Goal: Information Seeking & Learning: Learn about a topic

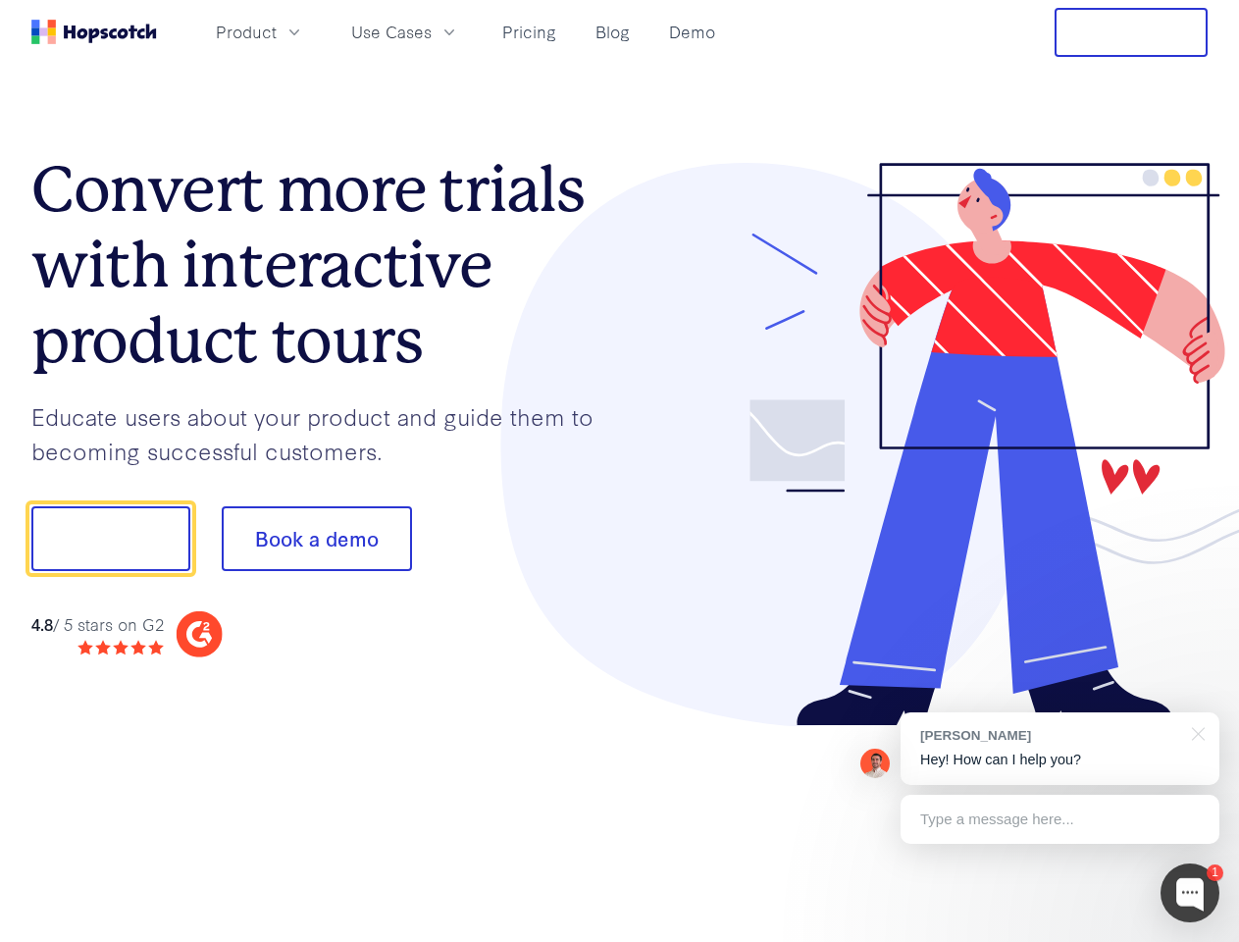
click at [620, 471] on div at bounding box center [914, 445] width 589 height 564
click at [277, 31] on span "Product" at bounding box center [246, 32] width 61 height 25
click at [432, 31] on span "Use Cases" at bounding box center [391, 32] width 80 height 25
click at [1131, 32] on button "Free Trial" at bounding box center [1131, 32] width 153 height 49
click at [110, 539] on button "Show me!" at bounding box center [110, 538] width 159 height 65
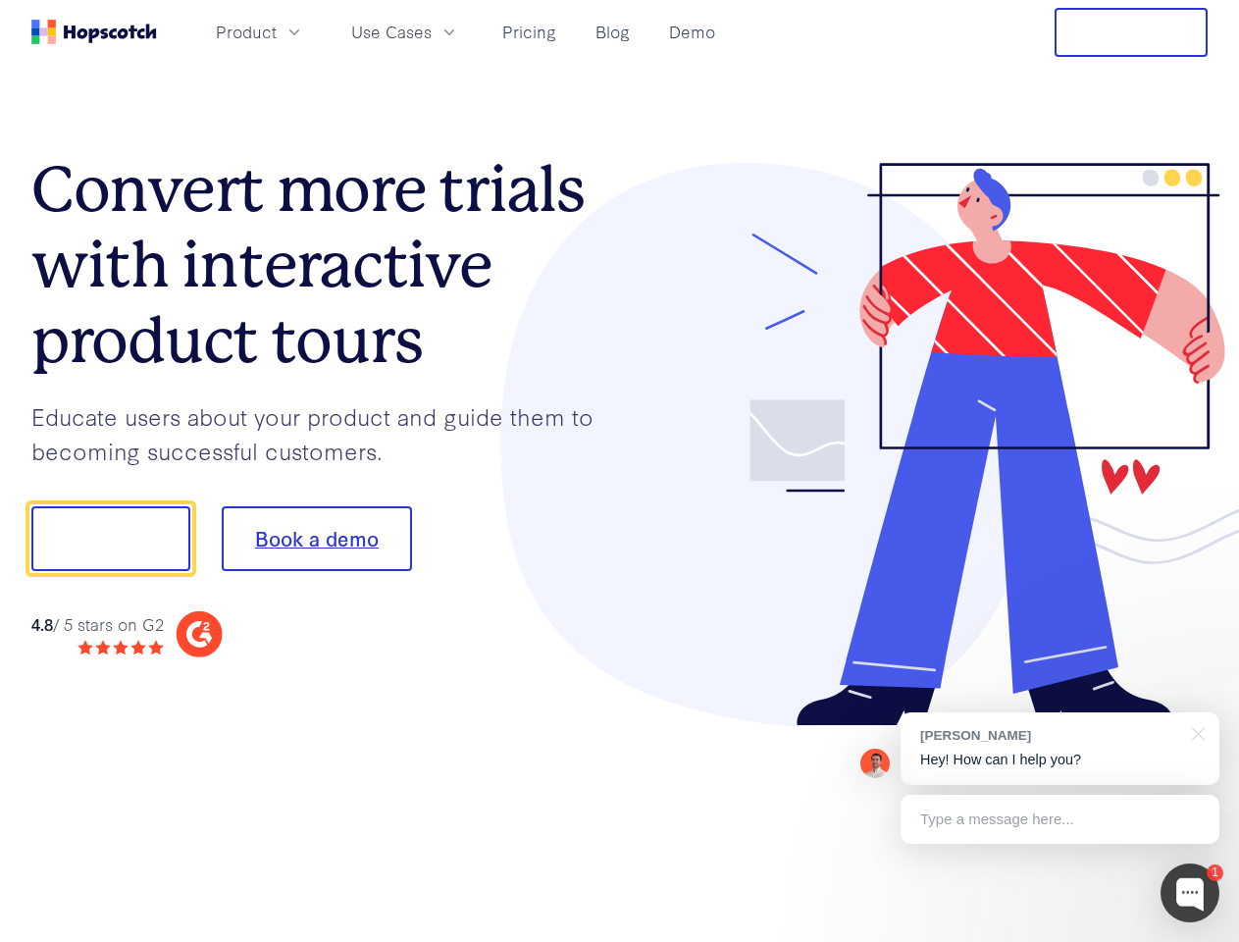
click at [316, 539] on button "Book a demo" at bounding box center [317, 538] width 190 height 65
click at [1190, 893] on div at bounding box center [1190, 893] width 59 height 59
click at [1060, 749] on div "[PERSON_NAME] Hey! How can I help you?" at bounding box center [1060, 748] width 319 height 73
click at [1195, 732] on div at bounding box center [1036, 536] width 368 height 655
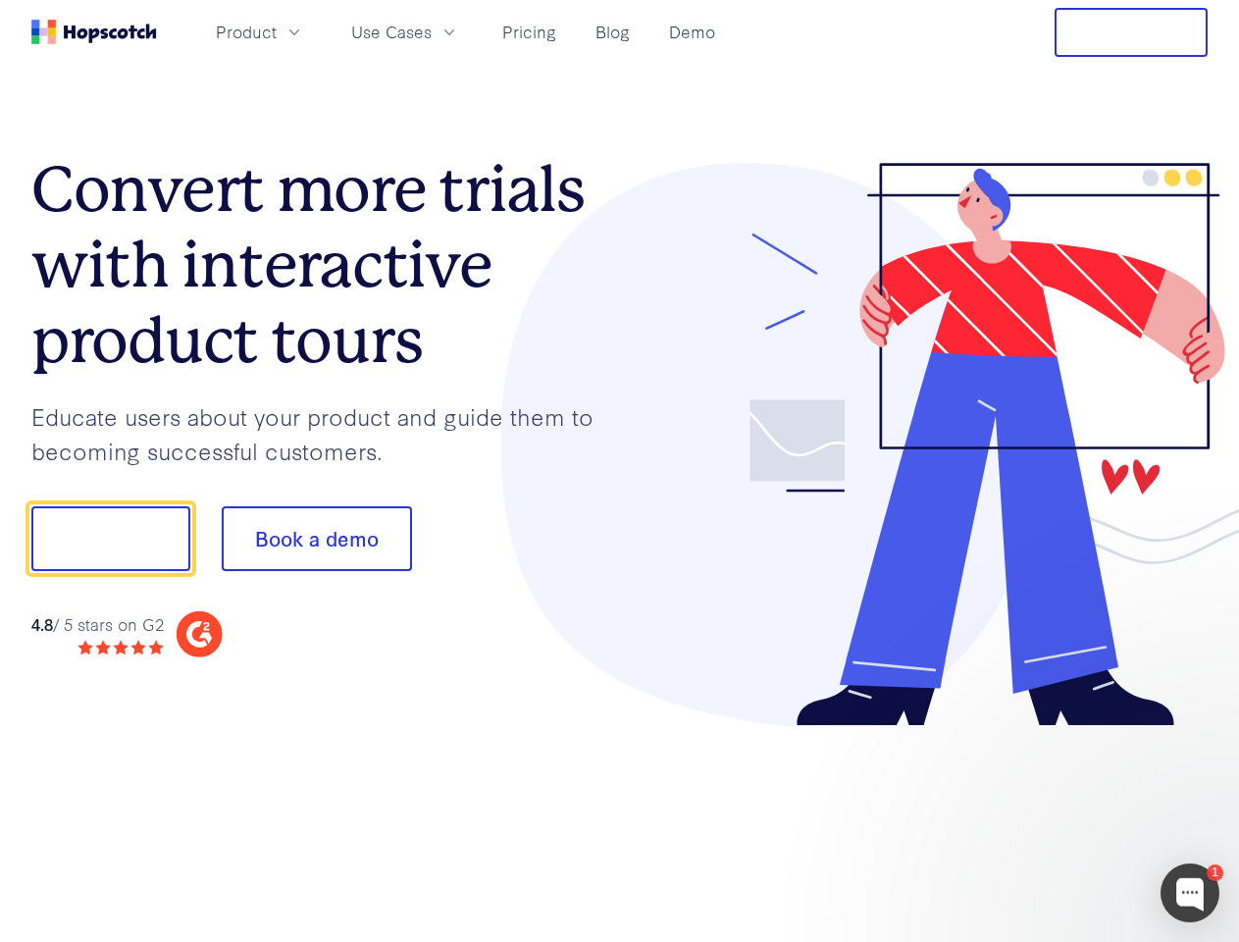
click at [1060, 819] on div at bounding box center [1036, 536] width 368 height 655
